Goal: Transaction & Acquisition: Purchase product/service

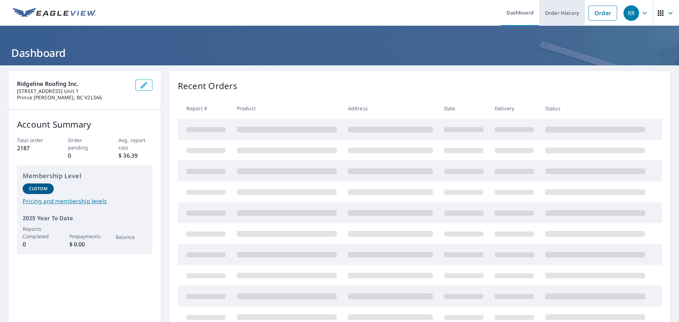
drag, startPoint x: 609, startPoint y: 13, endPoint x: 540, endPoint y: 9, distance: 69.1
click at [609, 13] on link "Order" at bounding box center [603, 13] width 29 height 15
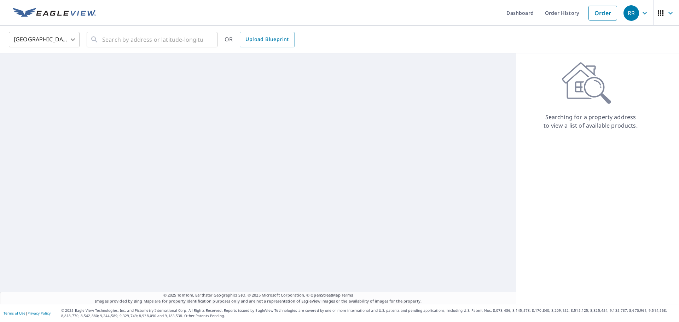
click at [38, 33] on body "RR RR Dashboard Order History Order RR [GEOGRAPHIC_DATA] [GEOGRAPHIC_DATA] ​ ​ …" at bounding box center [339, 161] width 679 height 322
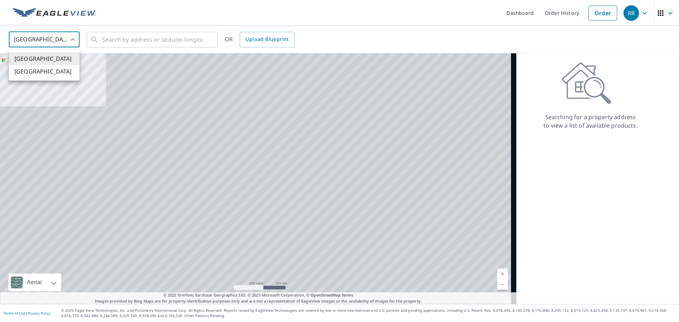
drag, startPoint x: 42, startPoint y: 68, endPoint x: 47, endPoint y: 63, distance: 7.3
click at [42, 67] on li "[GEOGRAPHIC_DATA]" at bounding box center [44, 71] width 71 height 13
type input "CA"
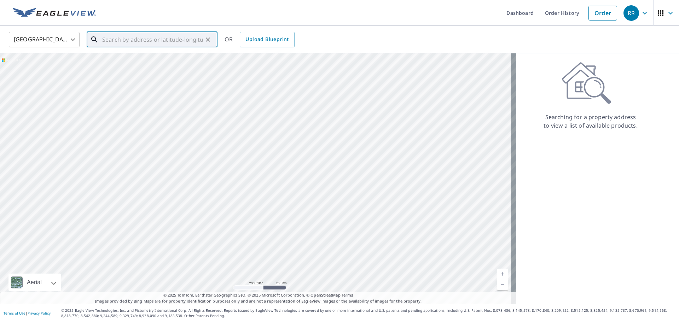
click at [103, 39] on input "text" at bounding box center [152, 40] width 101 height 20
paste input "[STREET_ADDRESS]"
click at [135, 64] on span "[STREET_ADDRESS][PERSON_NAME]" at bounding box center [156, 60] width 111 height 8
type input "[STREET_ADDRESS][PERSON_NAME]"
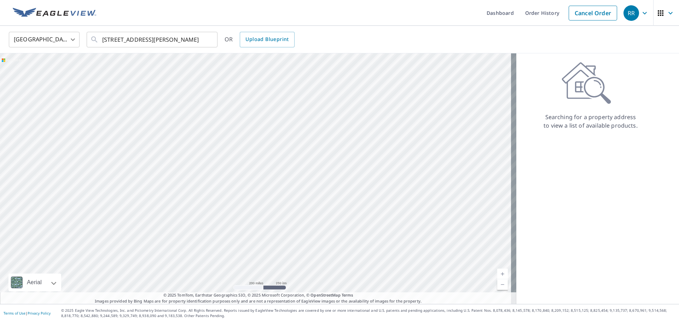
scroll to position [0, 0]
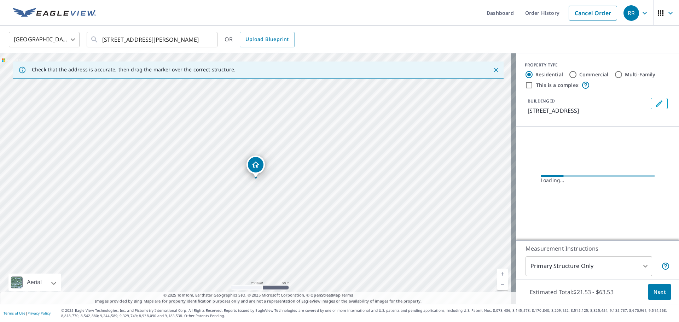
drag, startPoint x: 135, startPoint y: 68, endPoint x: 355, endPoint y: 175, distance: 245.1
click at [359, 175] on div "[STREET_ADDRESS][PERSON_NAME]" at bounding box center [258, 178] width 517 height 251
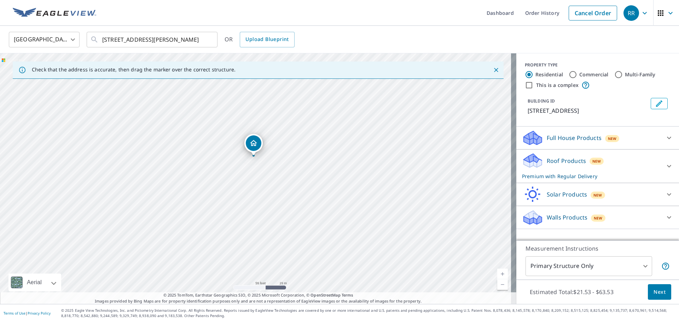
click at [272, 165] on div "[STREET_ADDRESS][PERSON_NAME]" at bounding box center [258, 178] width 517 height 251
drag, startPoint x: 254, startPoint y: 144, endPoint x: 251, endPoint y: 185, distance: 41.1
drag, startPoint x: 321, startPoint y: 228, endPoint x: 369, endPoint y: 220, distance: 49.4
click at [369, 220] on div "[STREET_ADDRESS][PERSON_NAME]" at bounding box center [258, 178] width 517 height 251
click at [654, 286] on button "Next" at bounding box center [659, 292] width 23 height 16
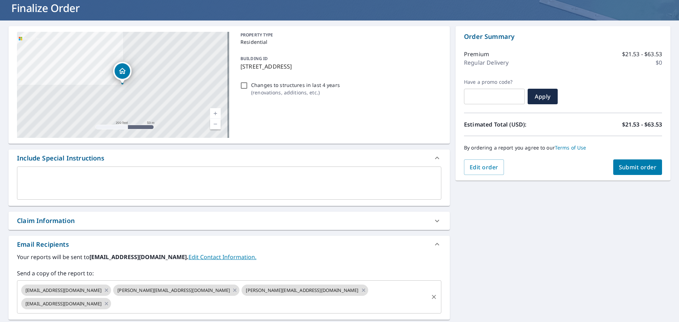
scroll to position [115, 0]
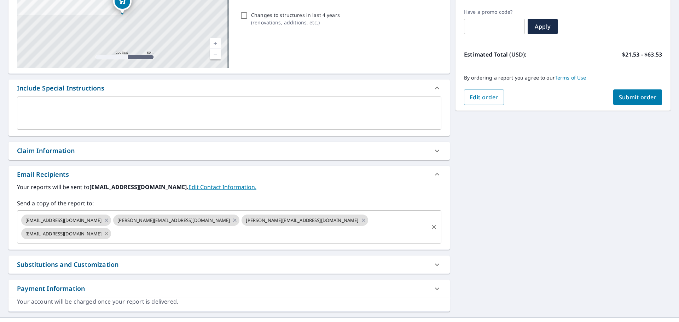
click at [109, 230] on icon at bounding box center [107, 234] width 6 height 8
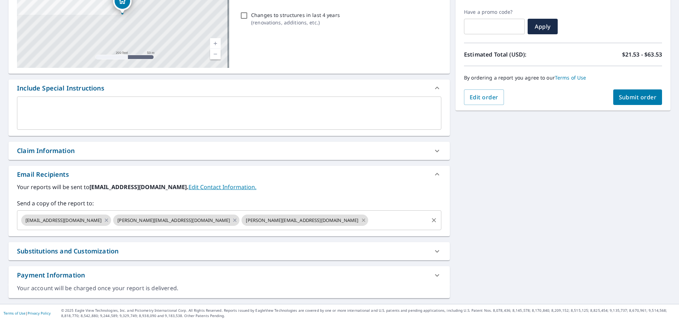
click at [361, 221] on icon at bounding box center [364, 221] width 6 height 8
click at [637, 101] on button "Submit order" at bounding box center [638, 98] width 49 height 16
checkbox input "true"
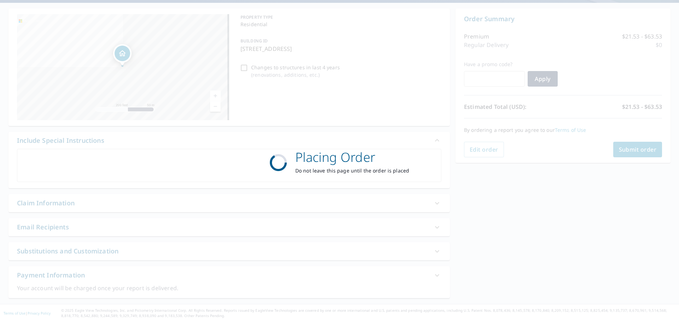
scroll to position [63, 0]
